Goal: Transaction & Acquisition: Purchase product/service

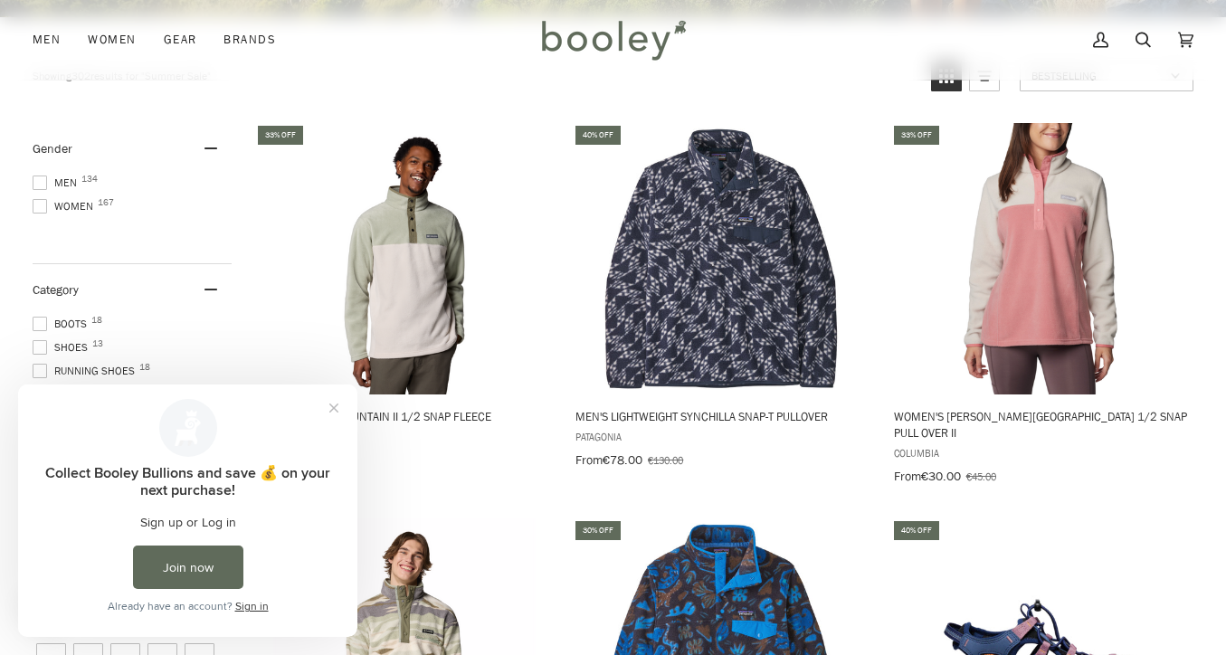
click at [37, 181] on span at bounding box center [40, 183] width 14 height 14
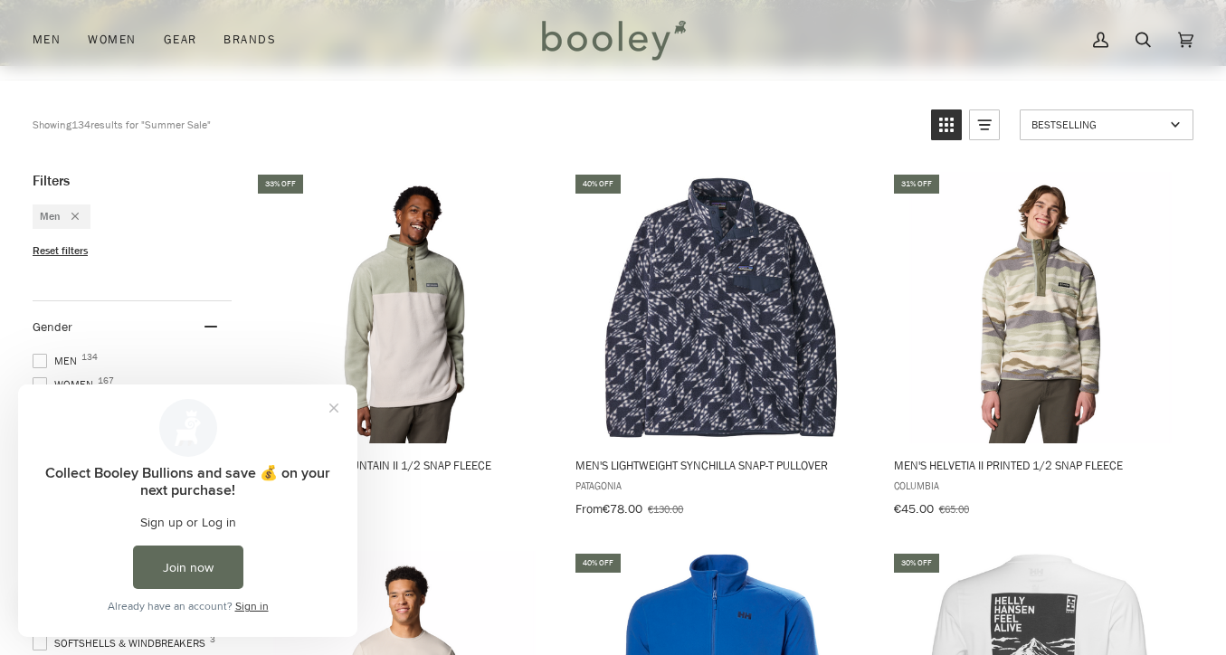
scroll to position [493, 0]
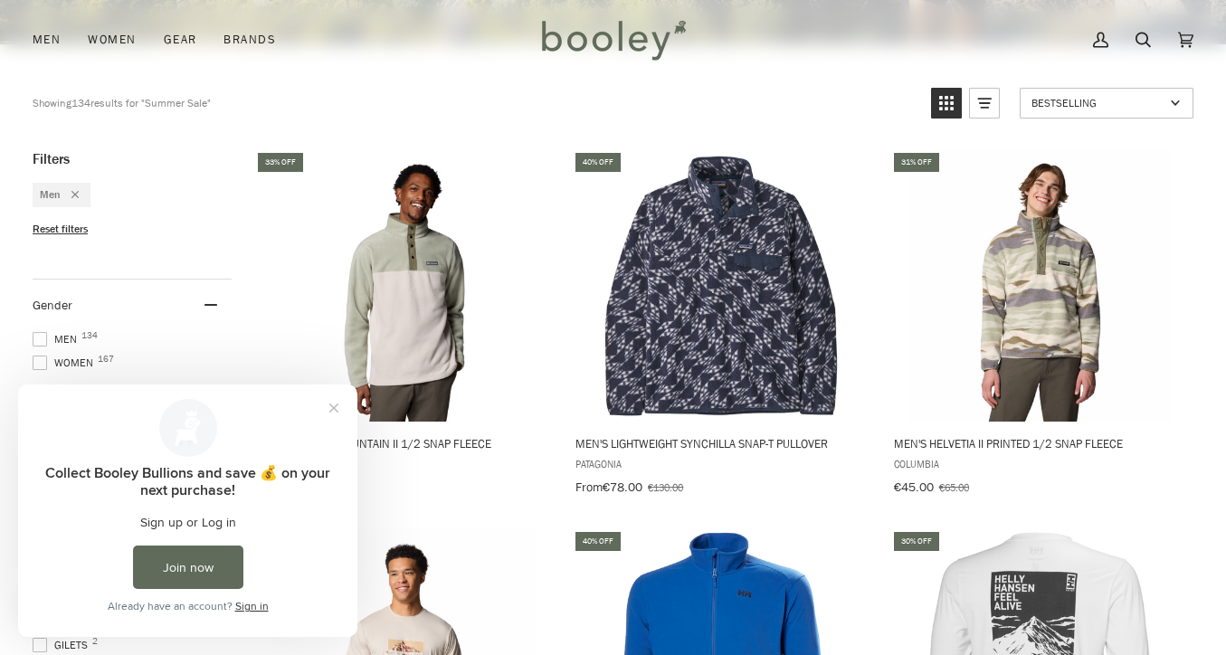
drag, startPoint x: 275, startPoint y: 490, endPoint x: 305, endPoint y: 441, distance: 58.0
click at [275, 489] on div "Collect Booley Bullions and save 💰 on your next purchase!" at bounding box center [188, 481] width 296 height 34
click at [341, 413] on button "Close prompt" at bounding box center [334, 408] width 33 height 33
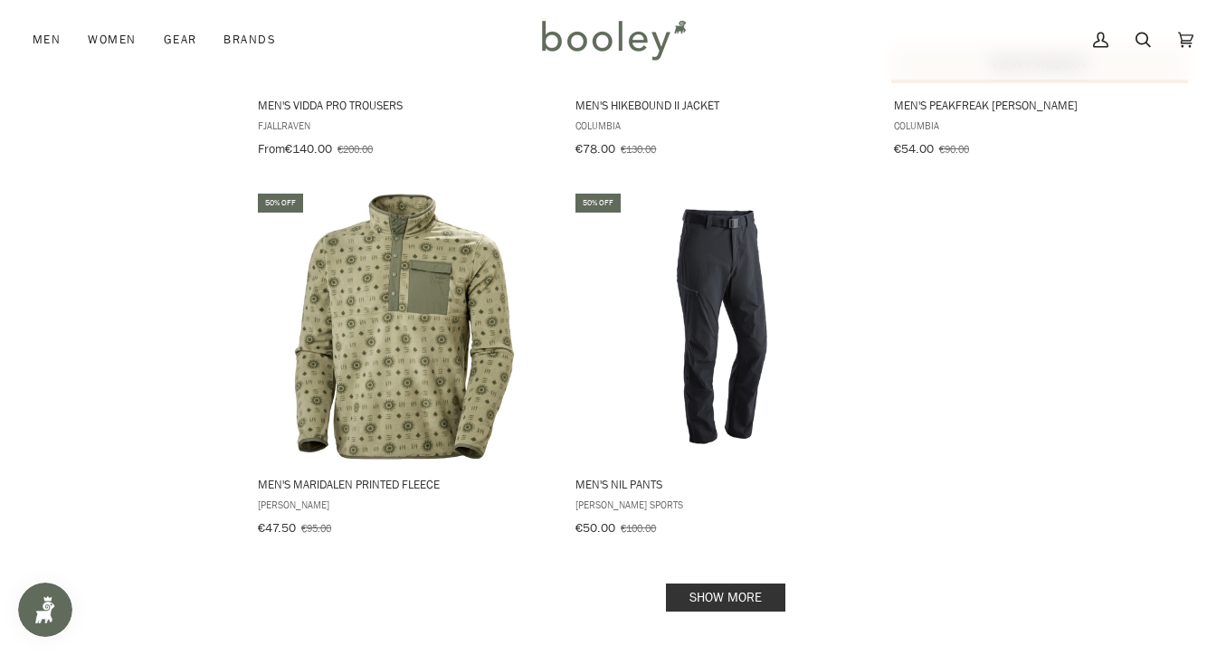
scroll to position [2733, 0]
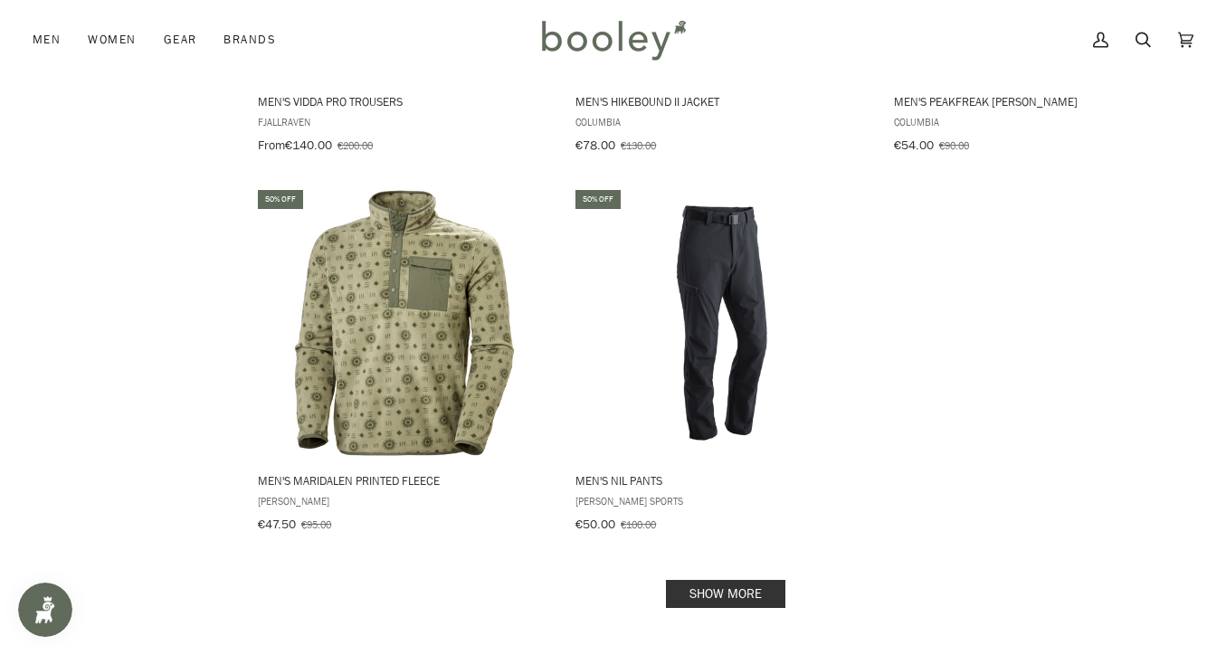
click at [771, 583] on link "Show more" at bounding box center [725, 594] width 119 height 28
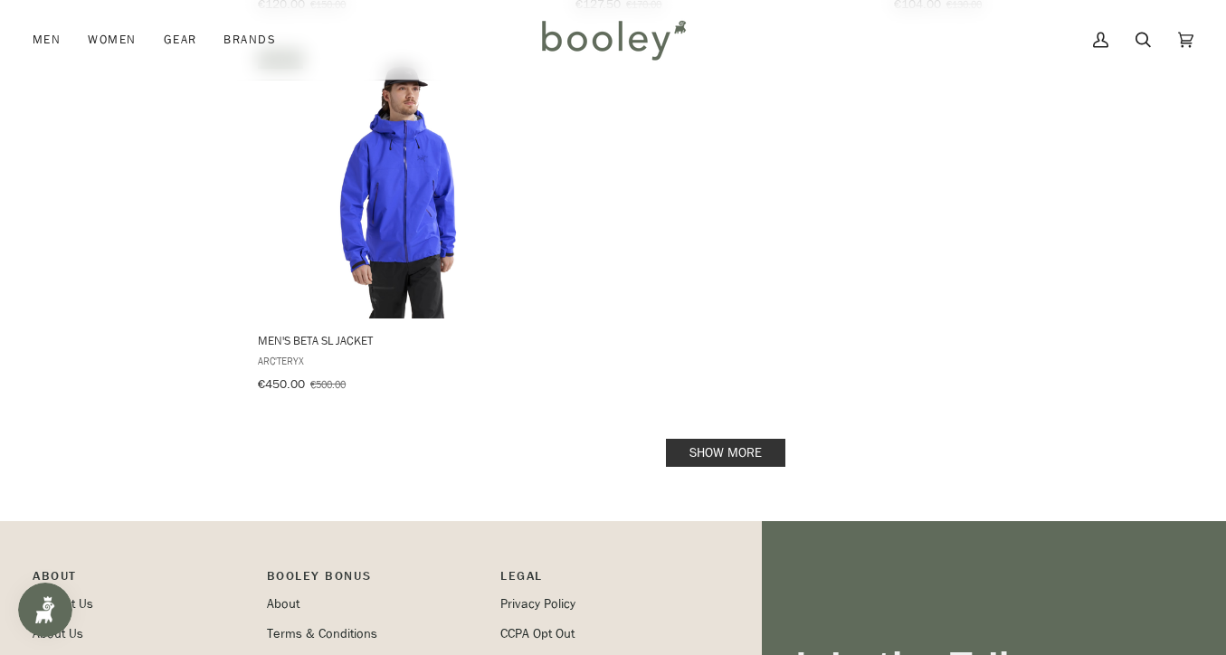
scroll to position [5535, 0]
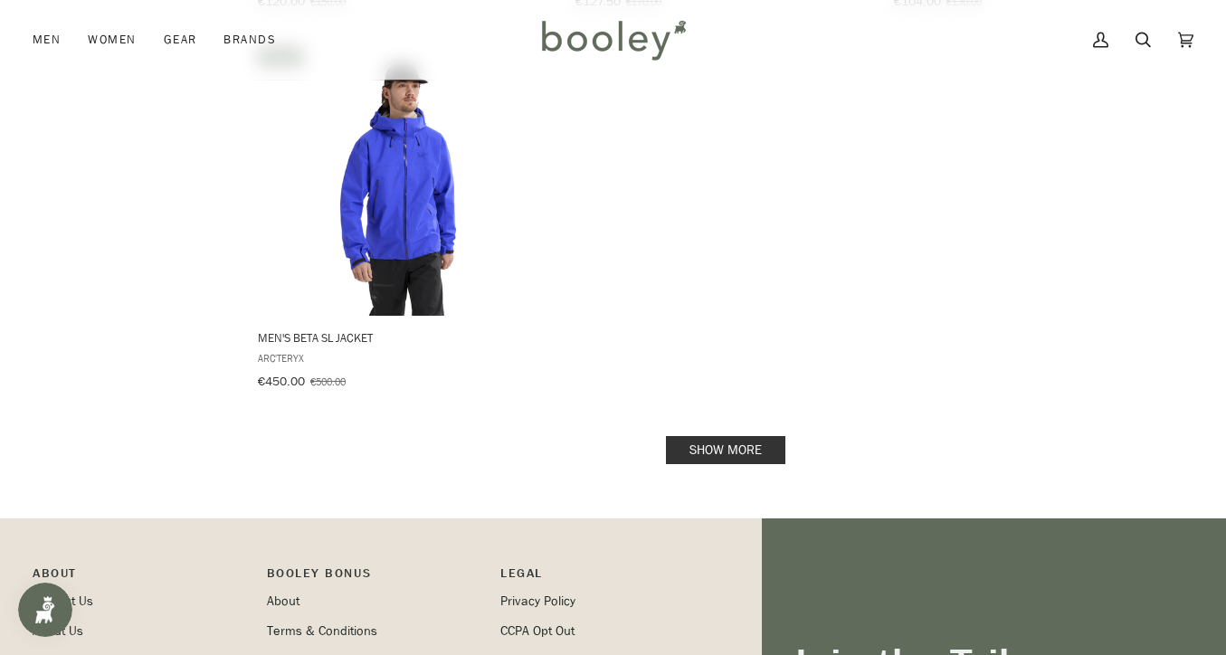
click at [717, 436] on link "Show more" at bounding box center [725, 450] width 119 height 28
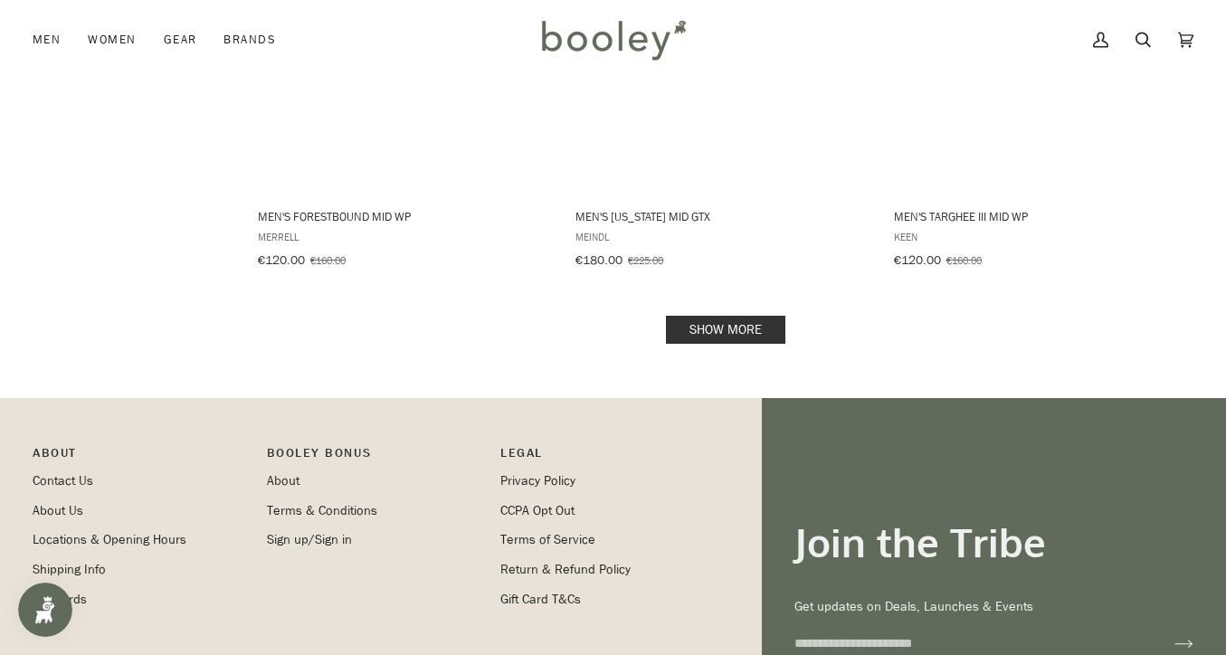
scroll to position [7938, 0]
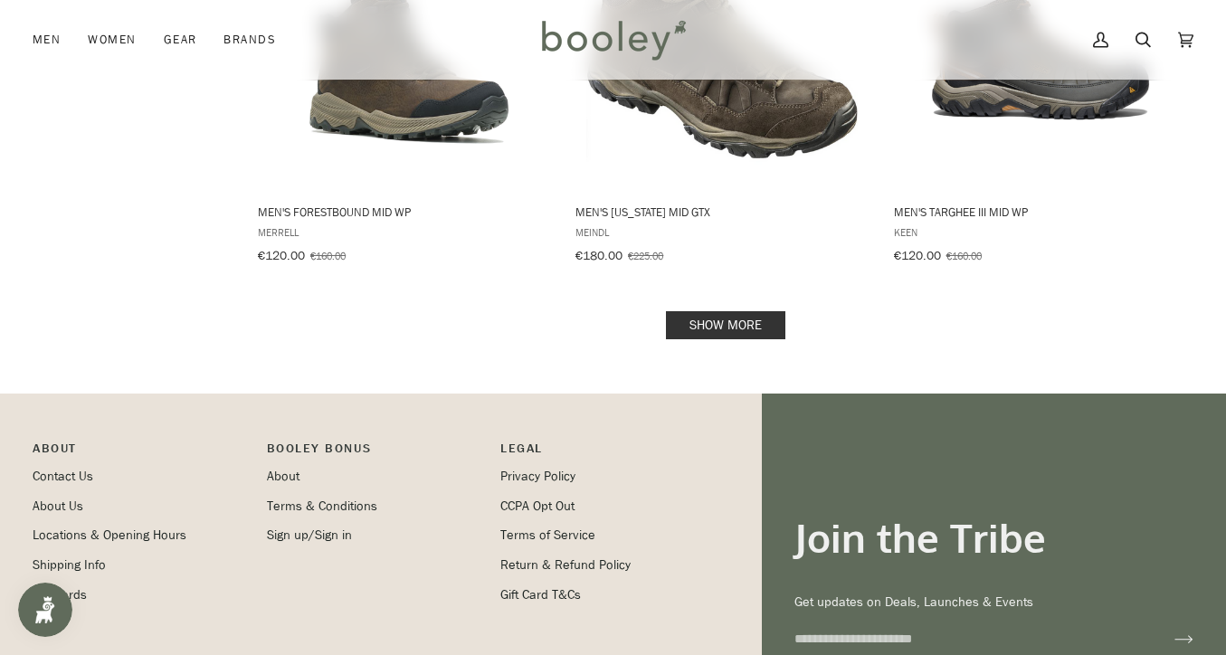
click at [608, 394] on div "About Pipeline_Footer Main Contact Us About Us Locations & Opening Hours Shippi…" at bounding box center [375, 527] width 684 height 266
click at [721, 311] on link "Show more" at bounding box center [725, 325] width 119 height 28
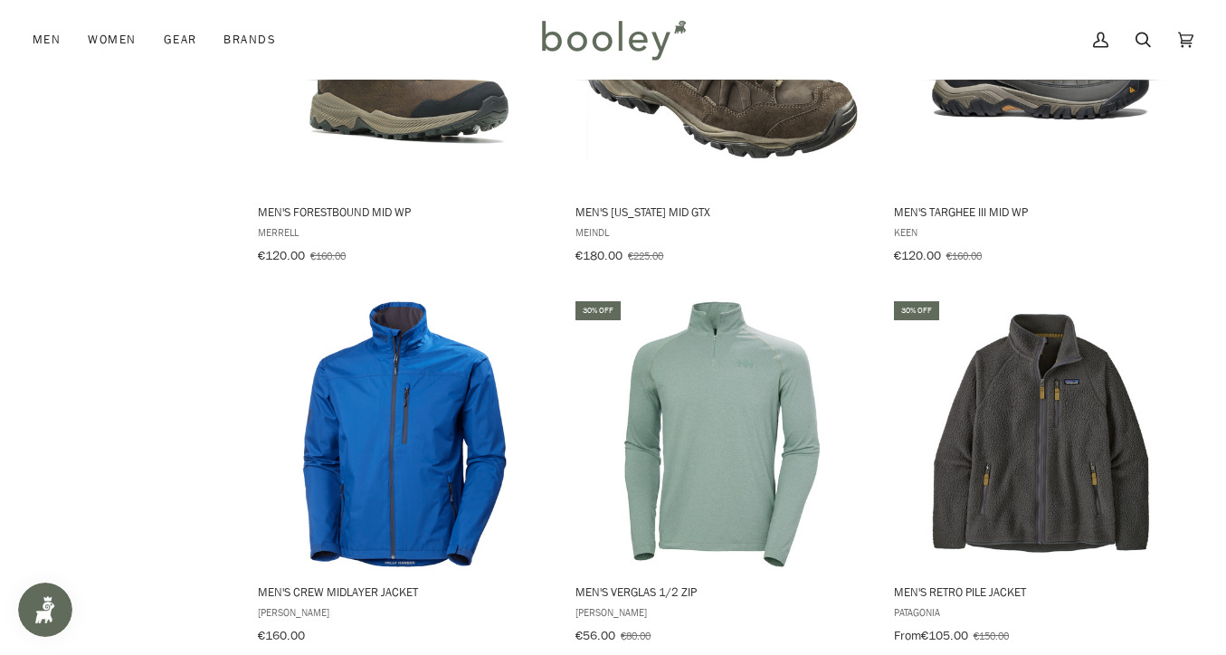
click at [715, 26] on div "My Account Search Cart €0.00 (0)" at bounding box center [942, 40] width 501 height 80
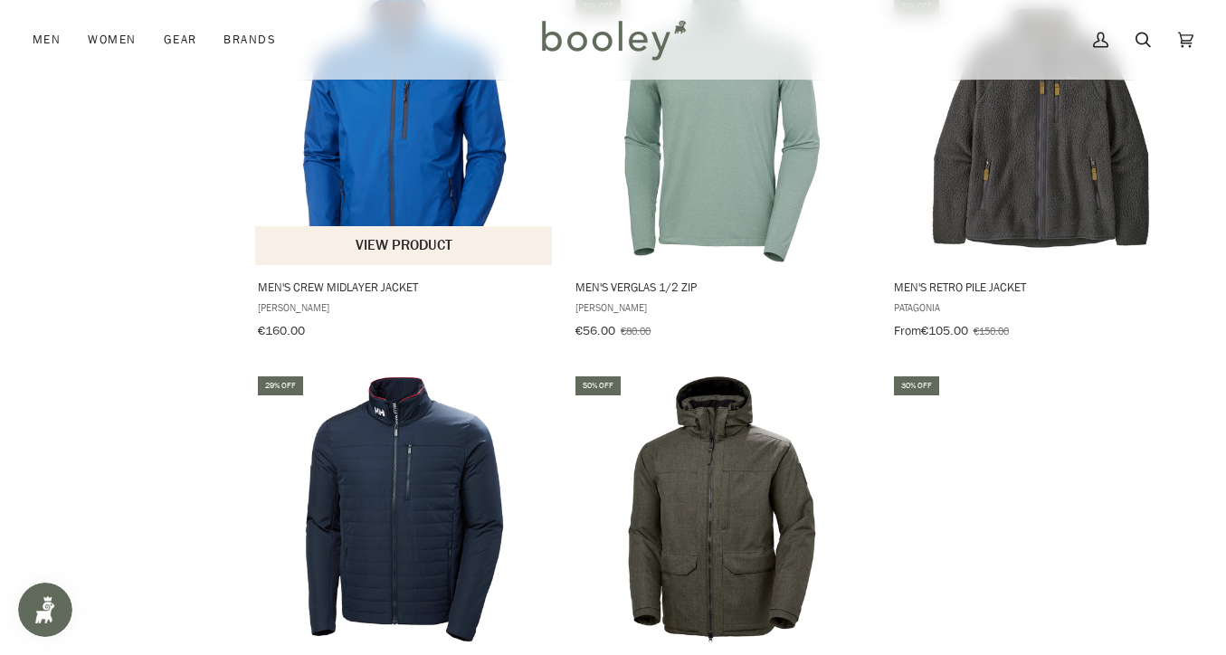
scroll to position [8385, 0]
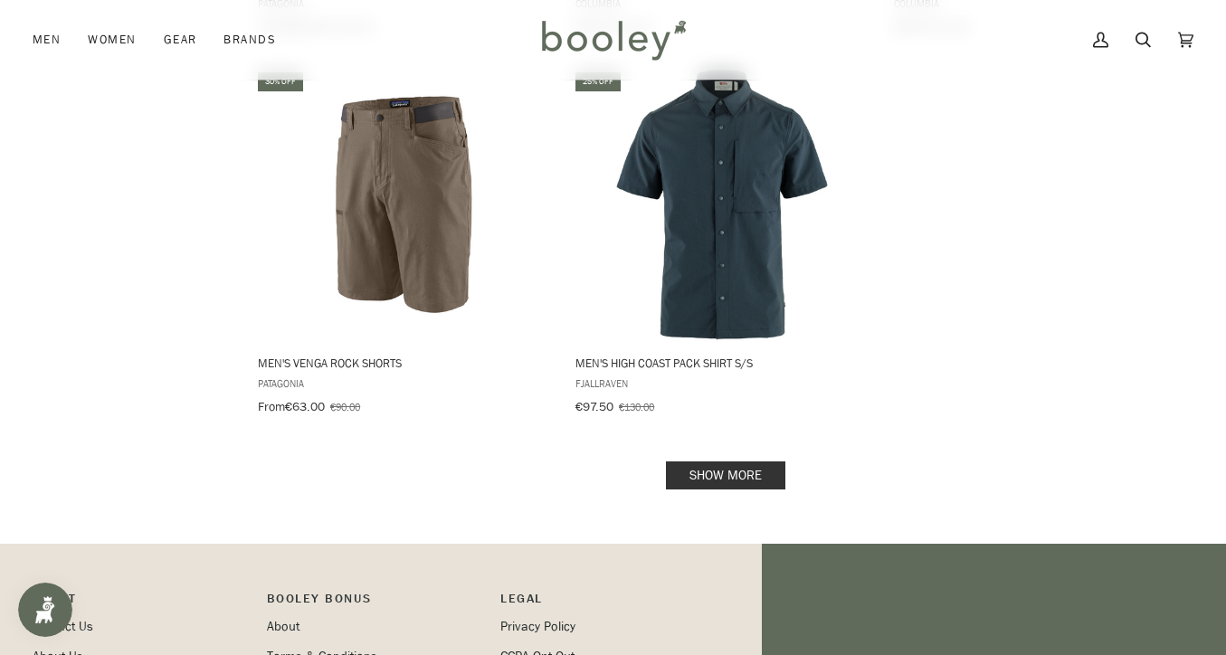
scroll to position [10505, 0]
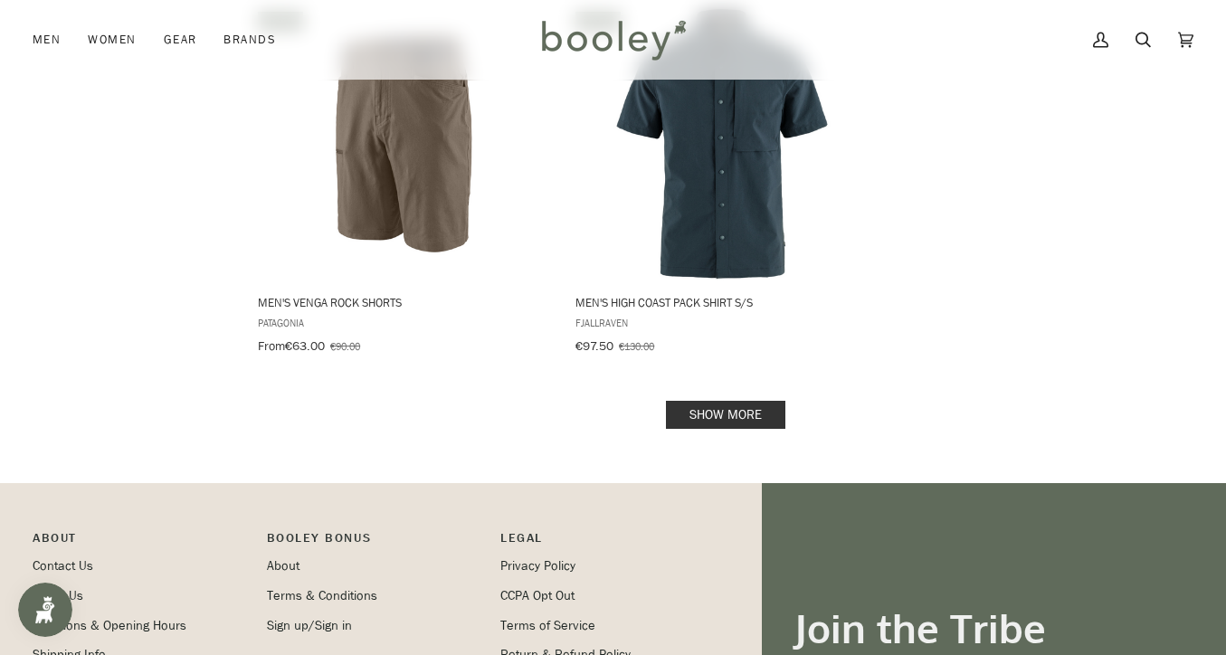
click at [733, 401] on link "Show more" at bounding box center [725, 415] width 119 height 28
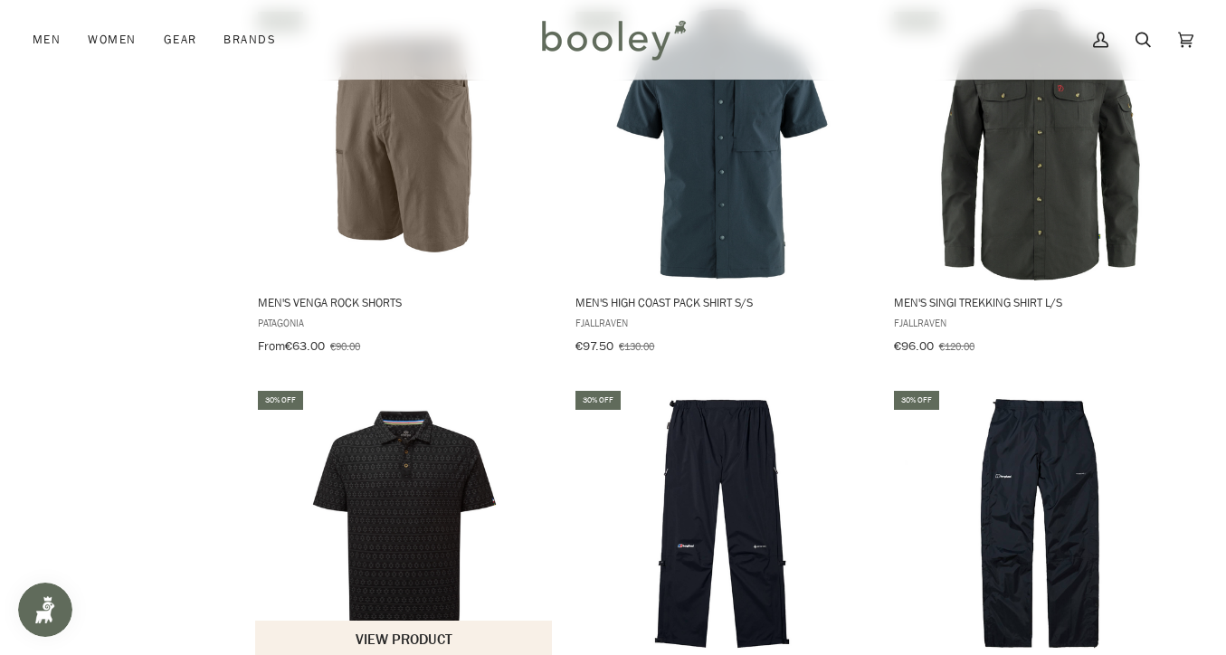
drag, startPoint x: 609, startPoint y: 337, endPoint x: 332, endPoint y: 361, distance: 277.9
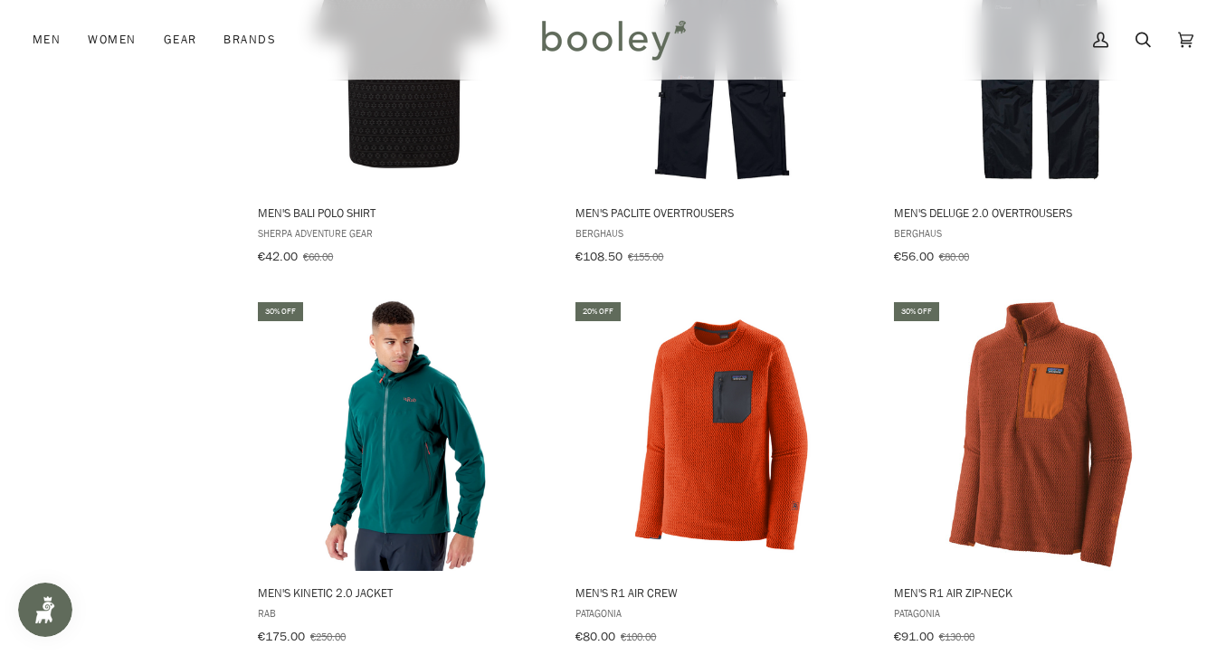
scroll to position [10983, 0]
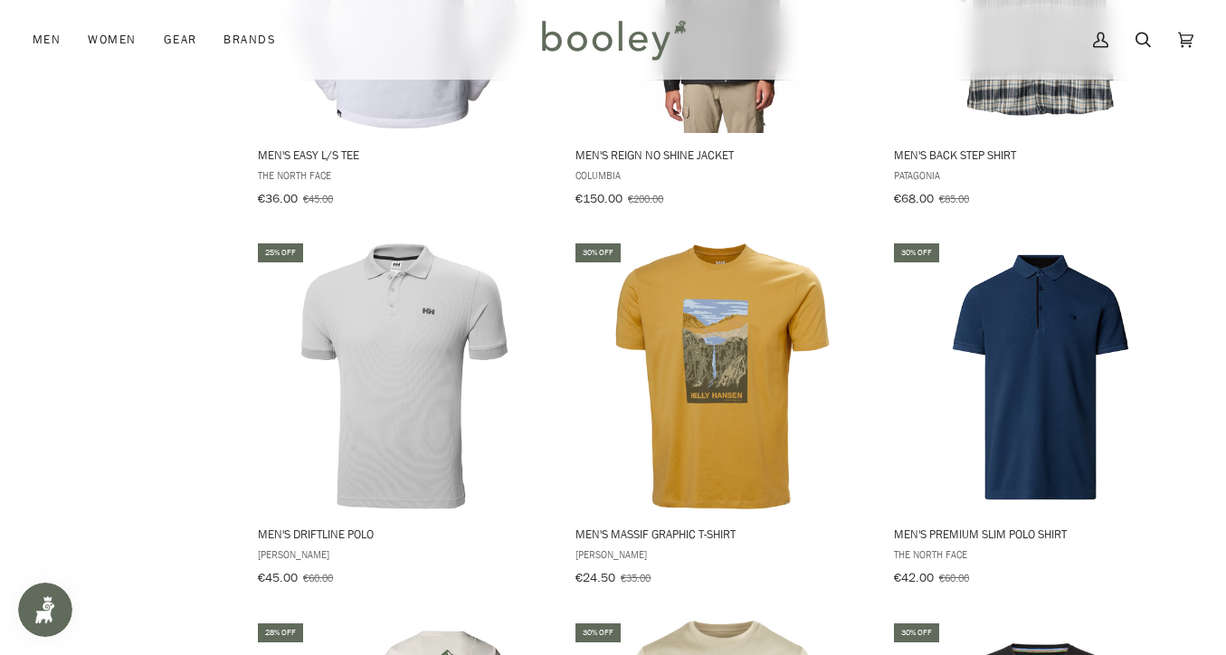
drag, startPoint x: 48, startPoint y: 323, endPoint x: 23, endPoint y: 364, distance: 48.0
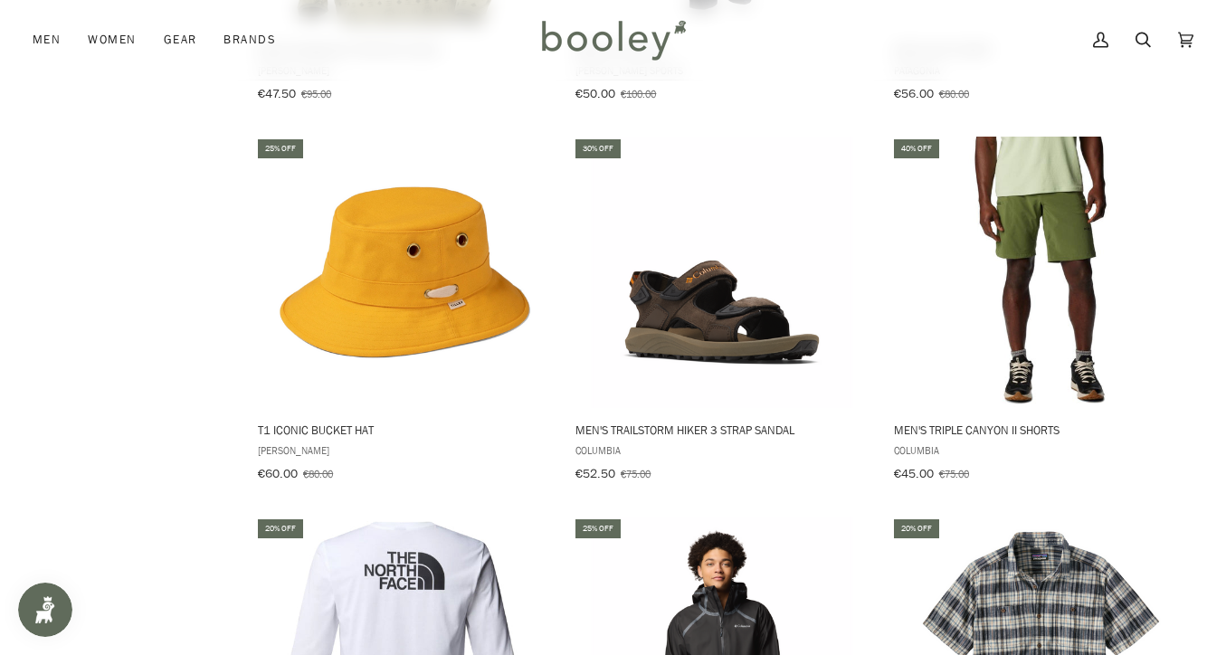
scroll to position [2034, 0]
